Goal: Find specific page/section: Find specific page/section

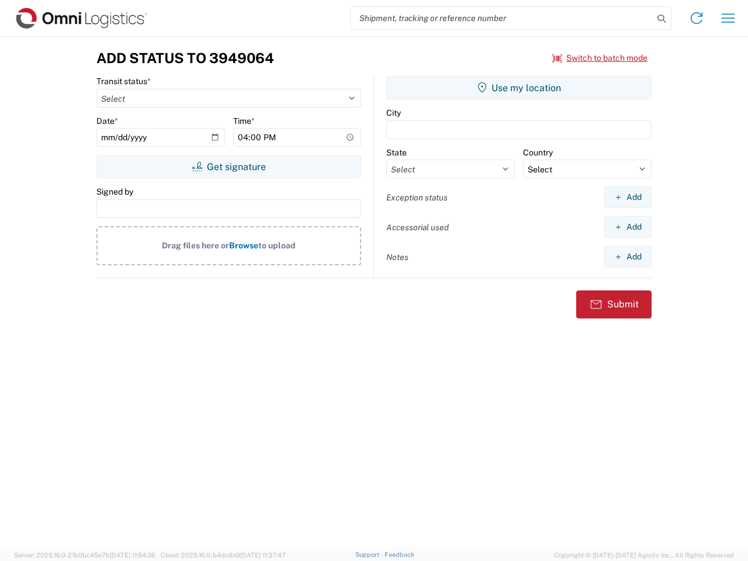
click at [502, 18] on input "search" at bounding box center [502, 18] width 303 height 22
click at [661, 19] on icon at bounding box center [661, 19] width 16 height 16
click at [697, 18] on icon at bounding box center [696, 18] width 19 height 19
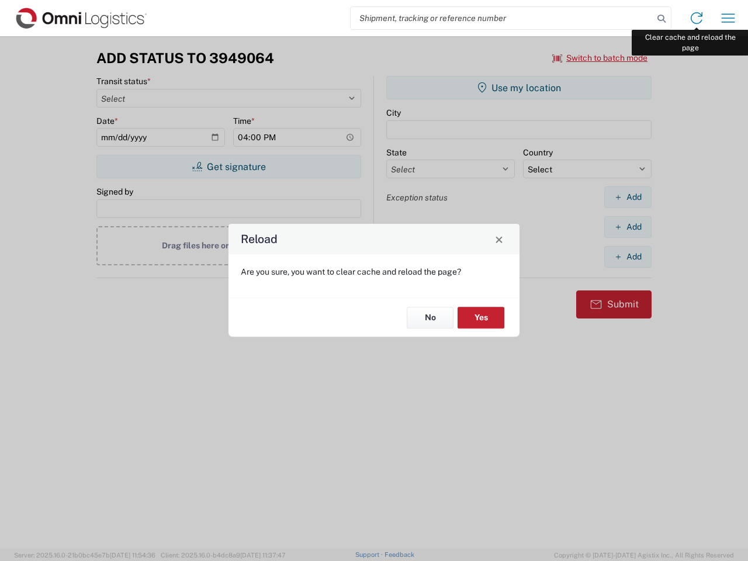
click at [728, 18] on div "Reload Are you sure, you want to clear cache and reload the page? No Yes" at bounding box center [374, 280] width 748 height 561
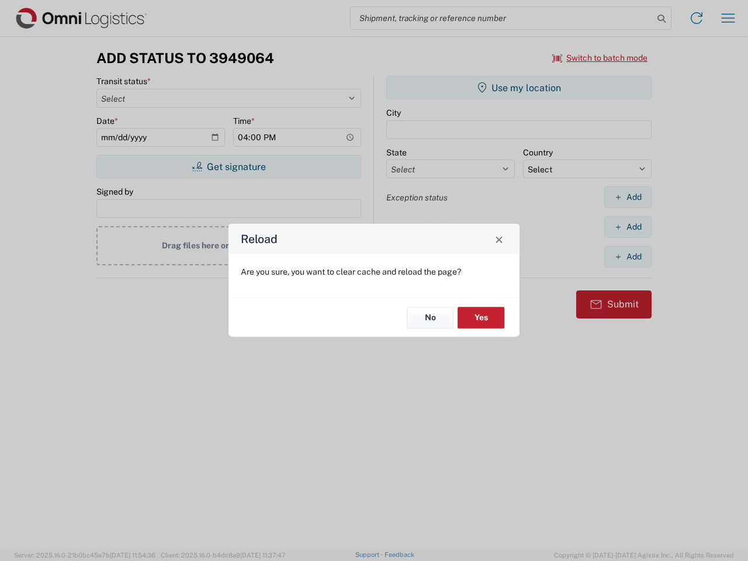
click at [600, 58] on div "Reload Are you sure, you want to clear cache and reload the page? No Yes" at bounding box center [374, 280] width 748 height 561
click at [228, 167] on div "Reload Are you sure, you want to clear cache and reload the page? No Yes" at bounding box center [374, 280] width 748 height 561
click at [519, 88] on div "Reload Are you sure, you want to clear cache and reload the page? No Yes" at bounding box center [374, 280] width 748 height 561
click at [628, 197] on div "Reload Are you sure, you want to clear cache and reload the page? No Yes" at bounding box center [374, 280] width 748 height 561
click at [628, 227] on div "Reload Are you sure, you want to clear cache and reload the page? No Yes" at bounding box center [374, 280] width 748 height 561
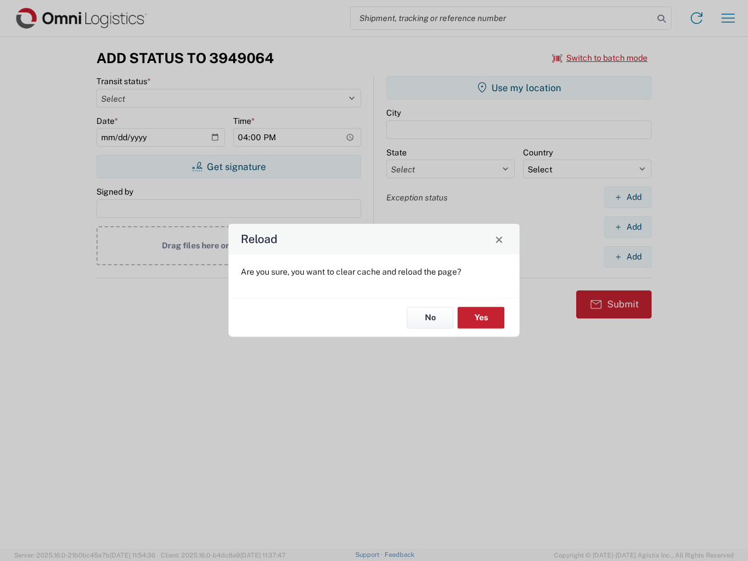
click at [628, 257] on div "Reload Are you sure, you want to clear cache and reload the page? No Yes" at bounding box center [374, 280] width 748 height 561
